Goal: Find contact information: Obtain details needed to contact an individual or organization

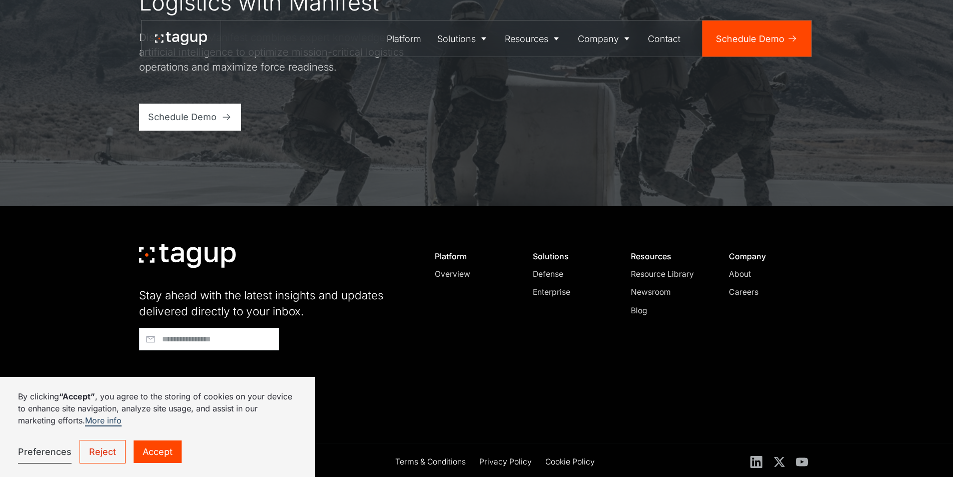
scroll to position [4272, 0]
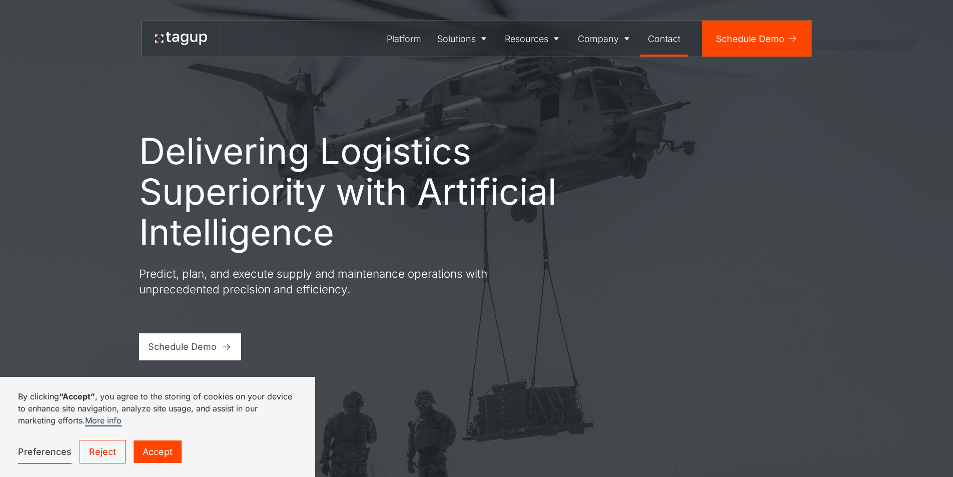
click at [663, 38] on div "Contact" at bounding box center [664, 39] width 33 height 14
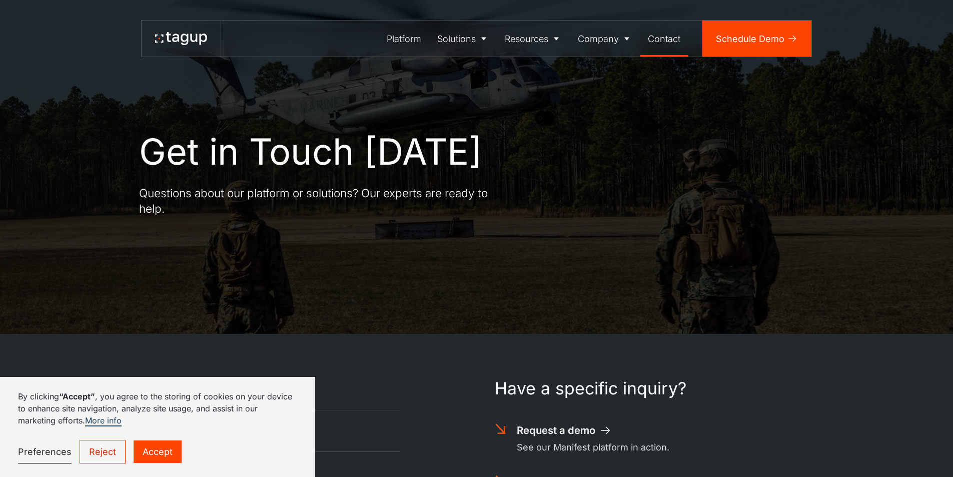
click at [89, 447] on link "Reject" at bounding box center [103, 452] width 46 height 24
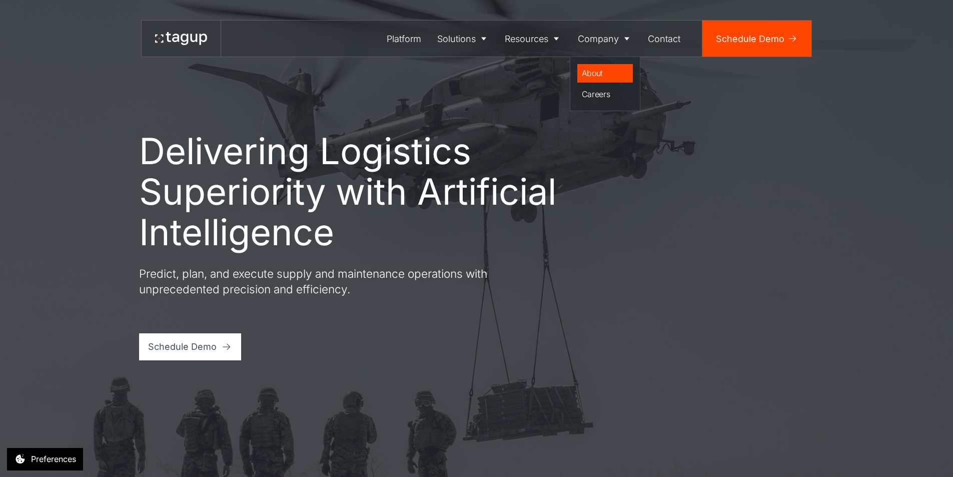
click at [594, 71] on div "About" at bounding box center [605, 73] width 47 height 12
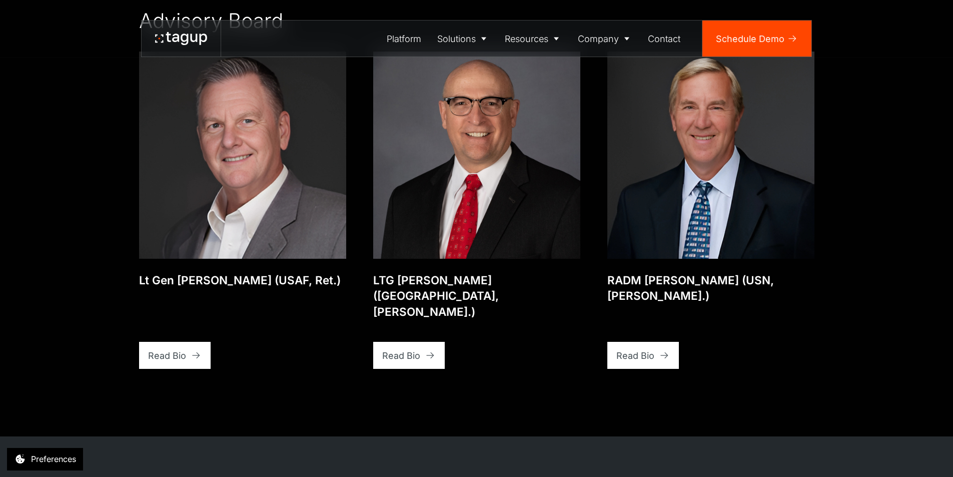
scroll to position [2207, 0]
